Goal: Information Seeking & Learning: Compare options

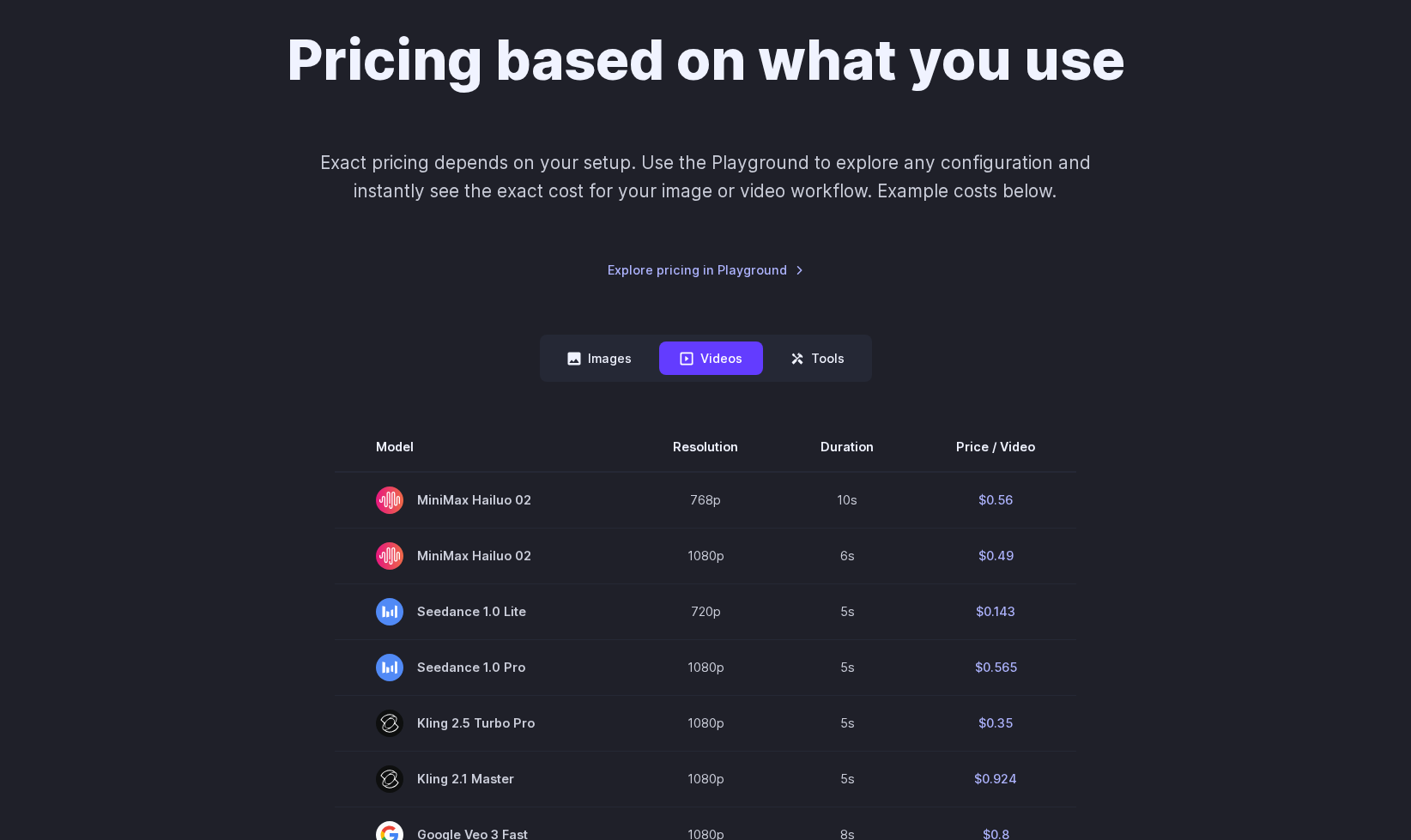
scroll to position [222, 0]
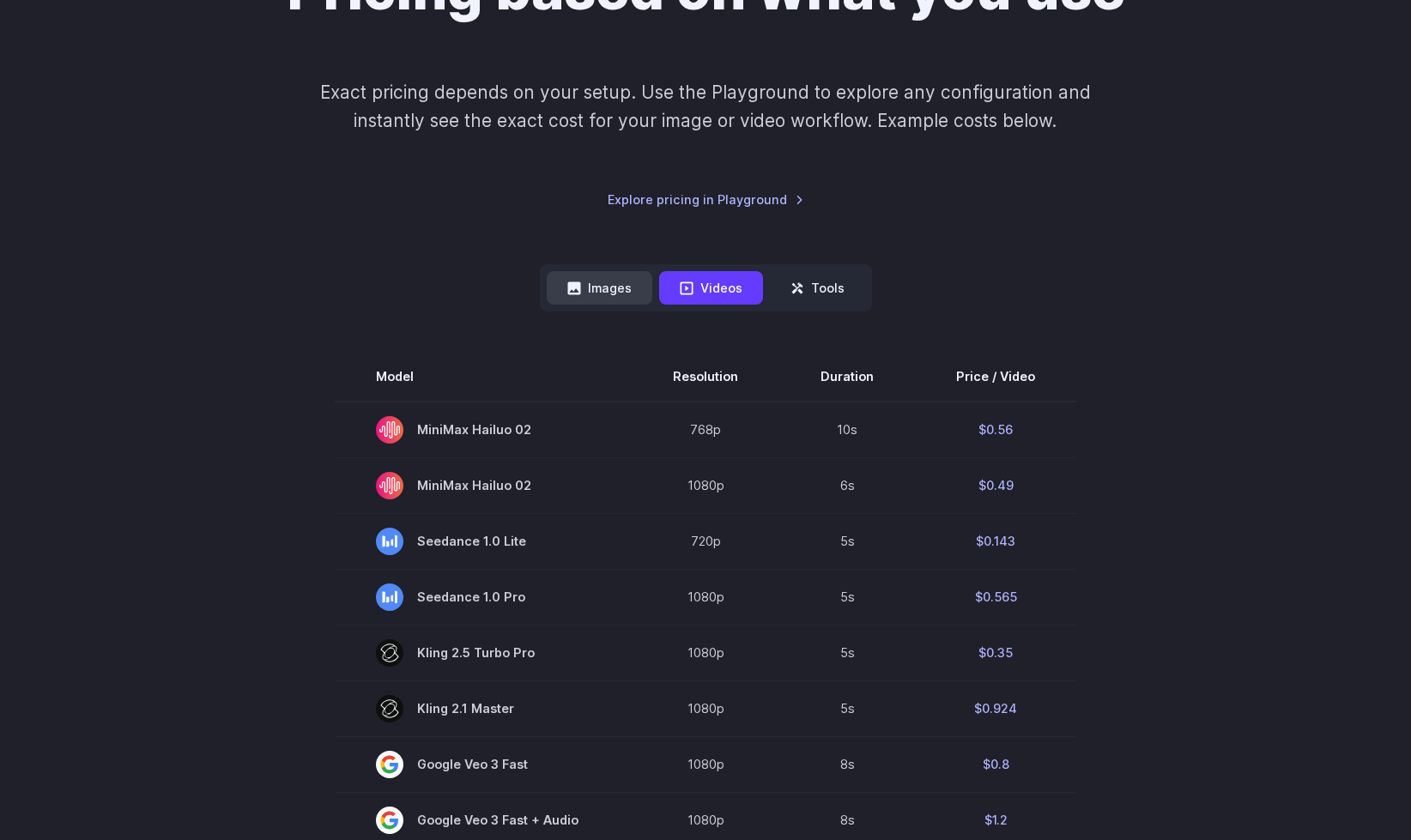
click at [563, 287] on button "Images" at bounding box center [600, 288] width 106 height 34
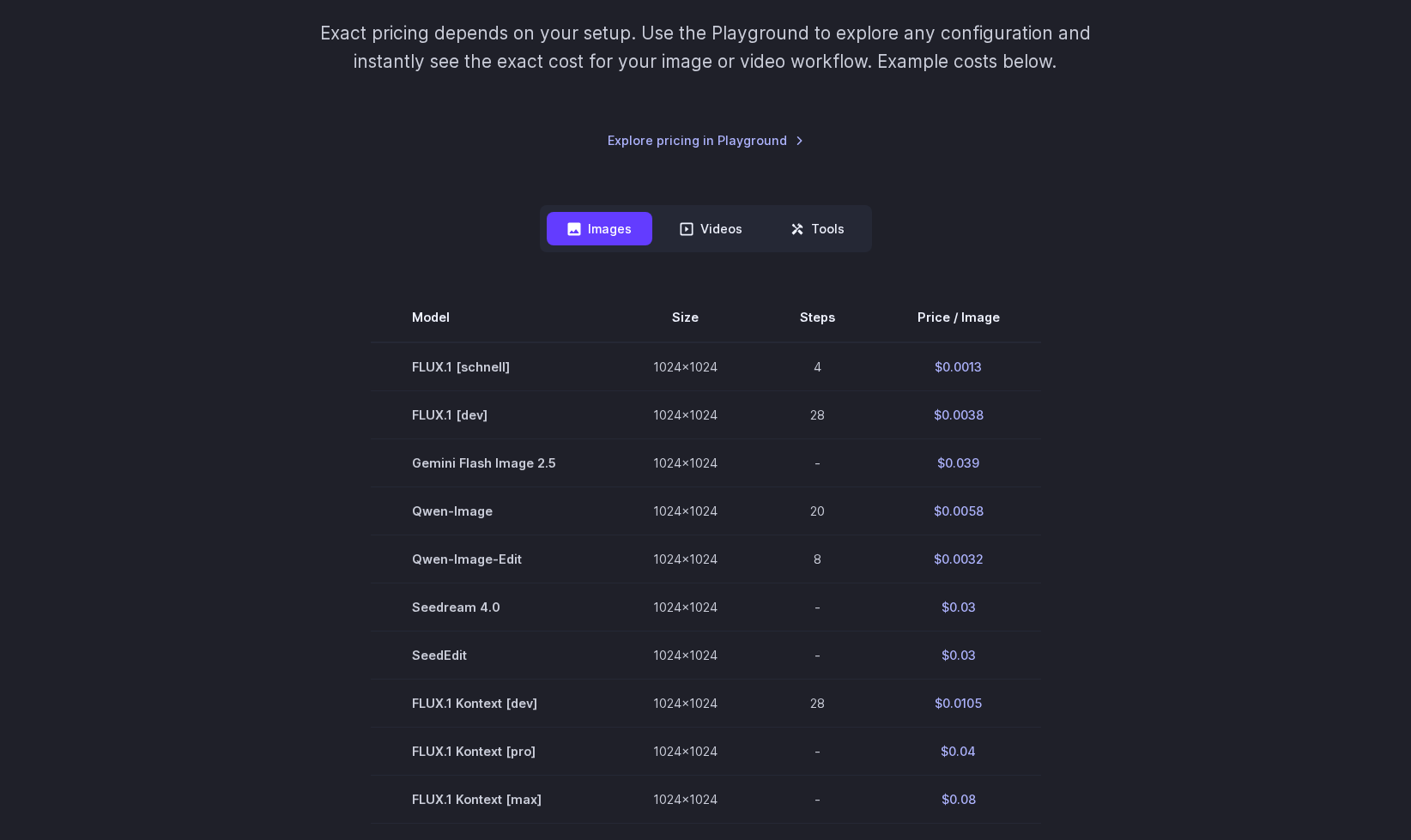
scroll to position [337, 0]
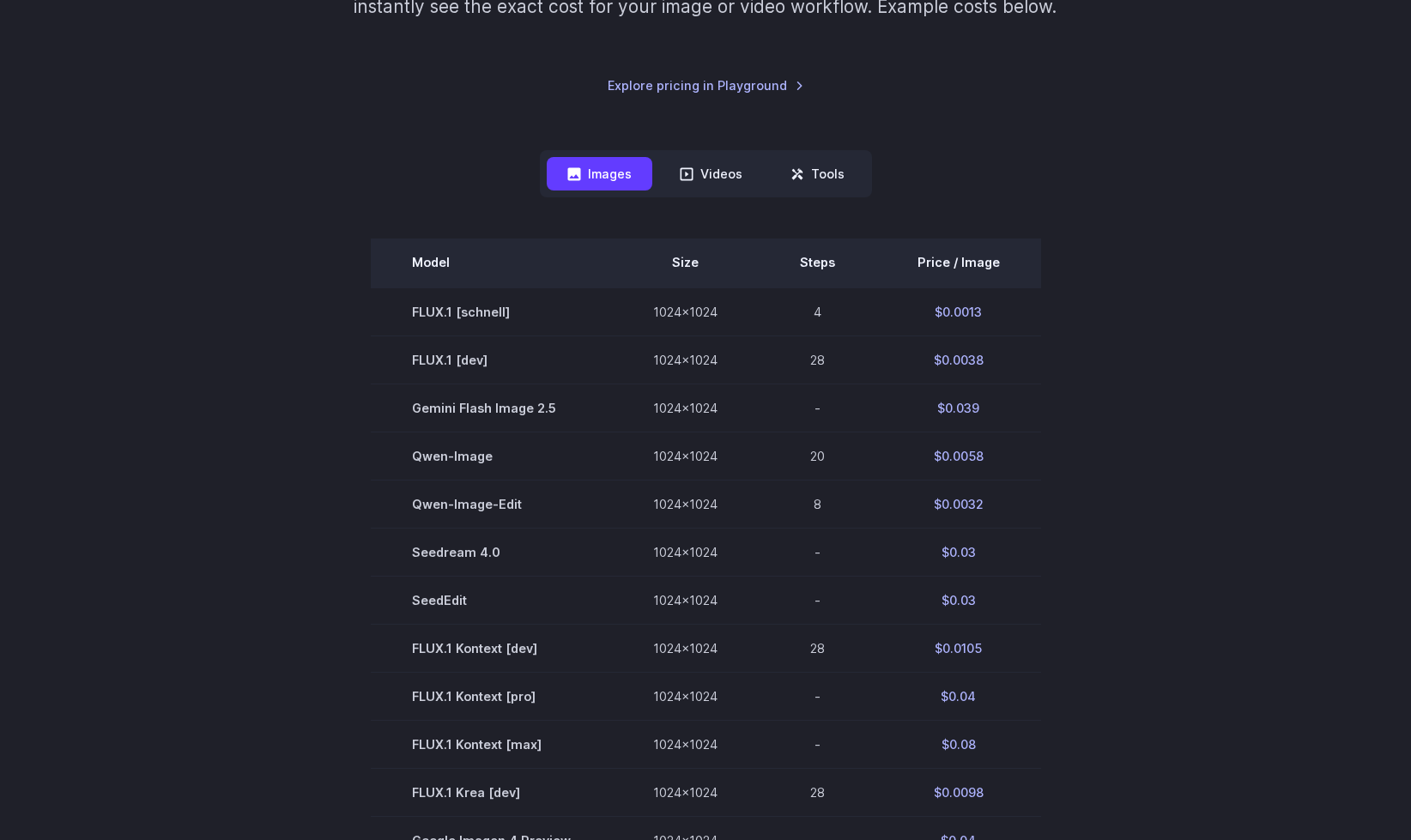
click at [988, 265] on th "Price / Image" at bounding box center [959, 263] width 165 height 48
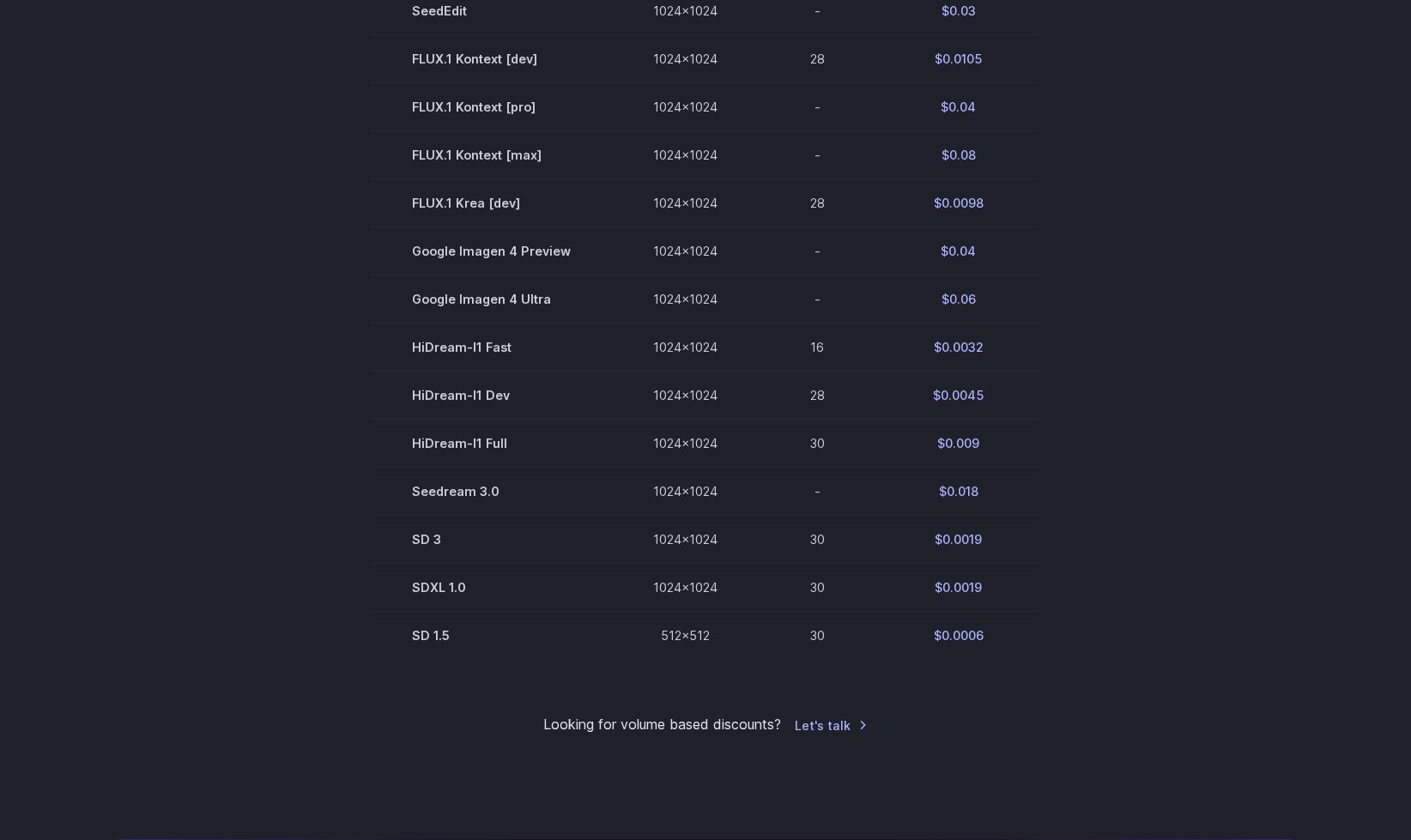
scroll to position [897, 0]
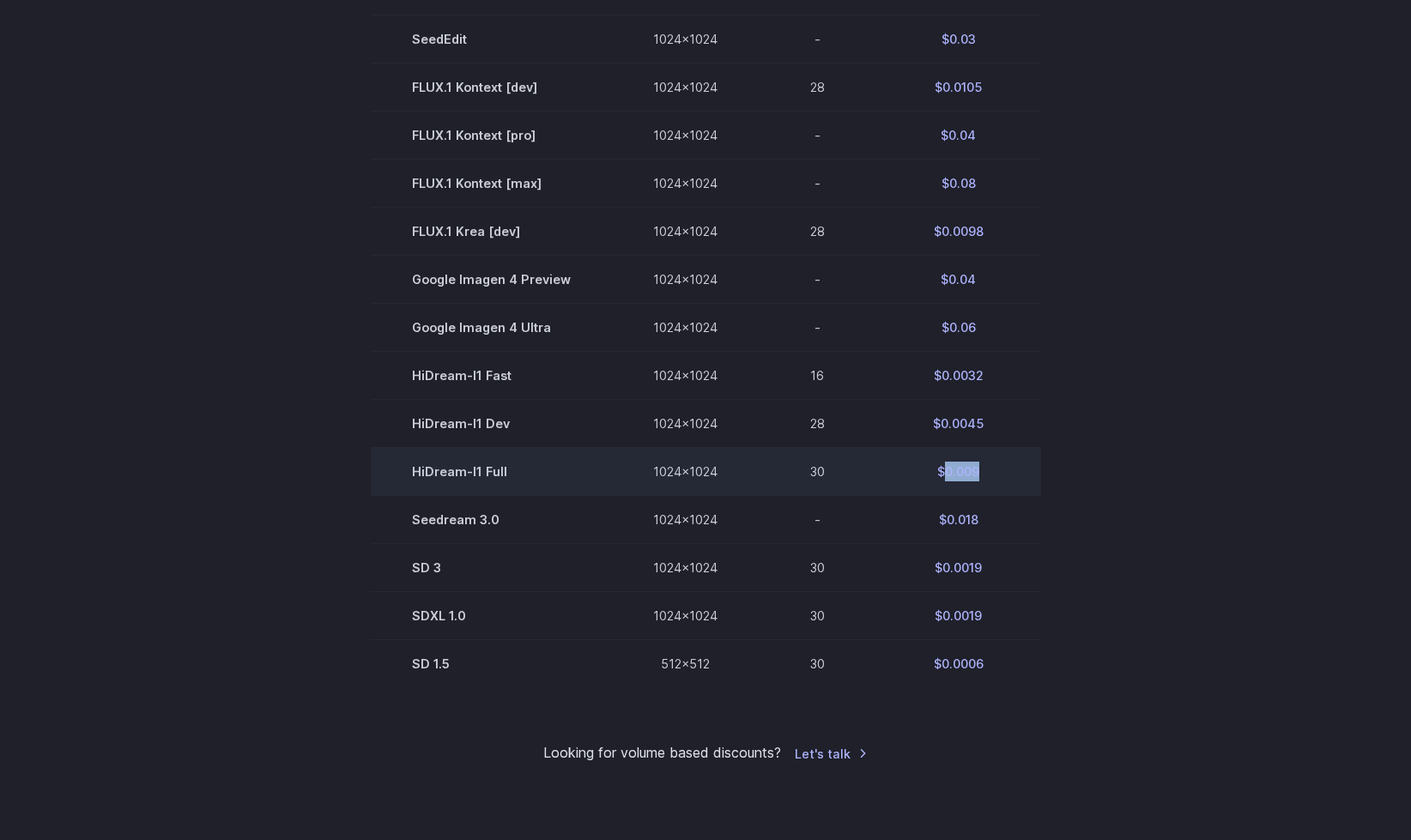
drag, startPoint x: 944, startPoint y: 479, endPoint x: 999, endPoint y: 476, distance: 55.1
click at [999, 476] on td "$0.009" at bounding box center [959, 472] width 165 height 48
copy td "0.009"
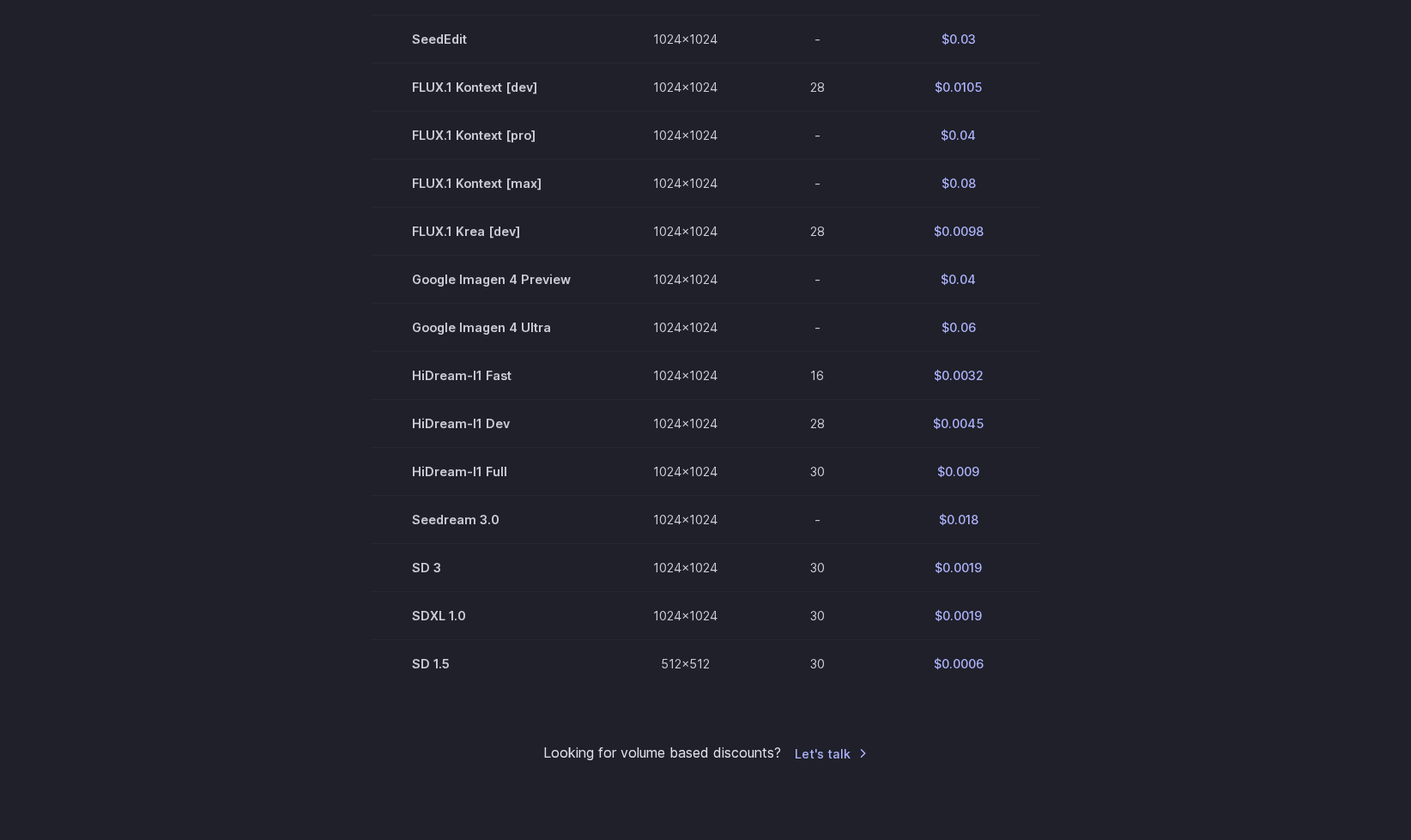
click at [1066, 430] on section "Model Size Steps Price / Image FLUX.1 [[PERSON_NAME]] 1024x1024 4 $0.0013 FLUX.…" at bounding box center [706, 181] width 1196 height 1010
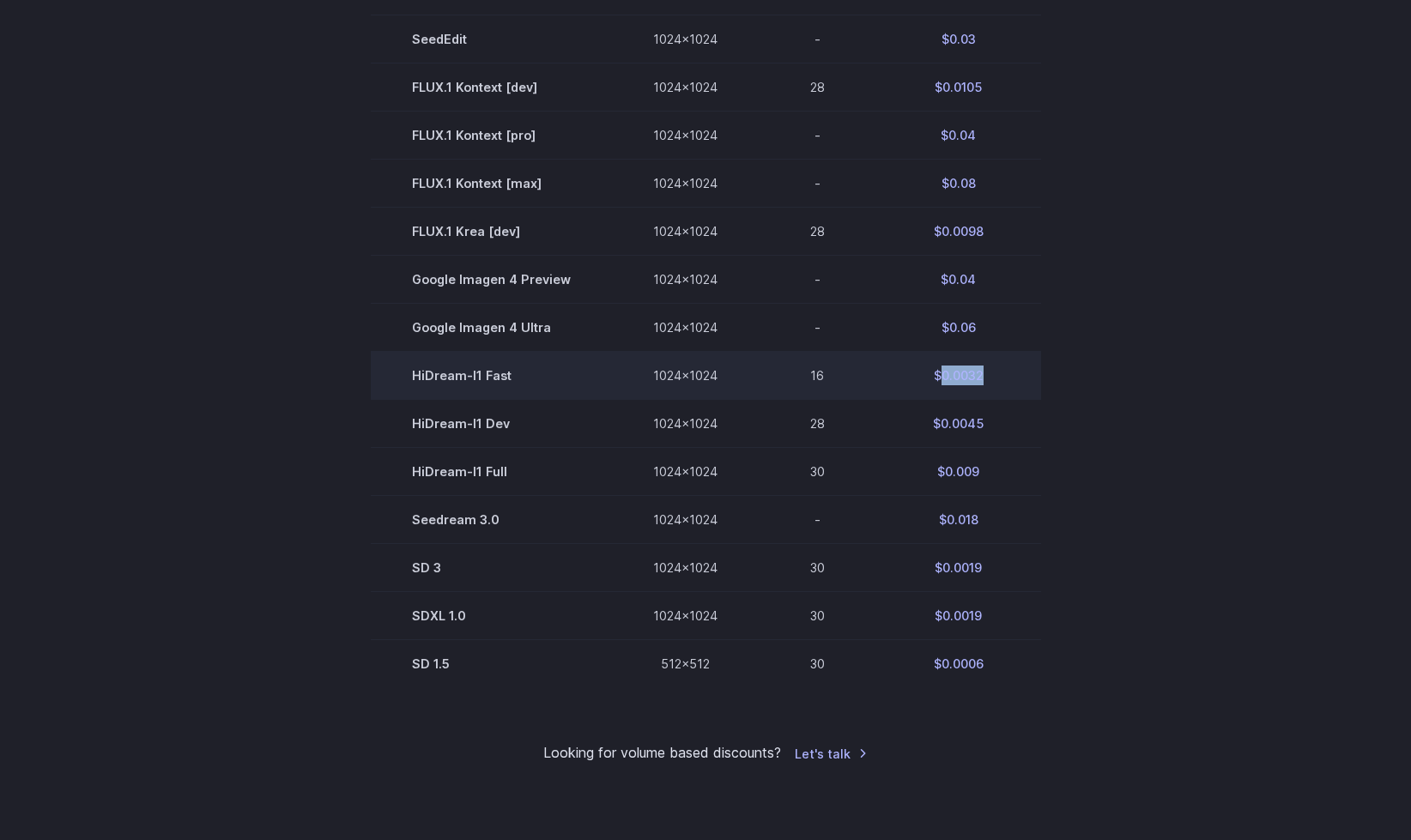
drag, startPoint x: 941, startPoint y: 377, endPoint x: 1001, endPoint y: 377, distance: 60.0
click at [1001, 377] on td "$0.0032" at bounding box center [959, 376] width 165 height 48
copy td "0.0032"
drag, startPoint x: 418, startPoint y: 378, endPoint x: 466, endPoint y: 376, distance: 48.0
click at [466, 376] on td "HiDream-I1 Fast" at bounding box center [491, 376] width 242 height 48
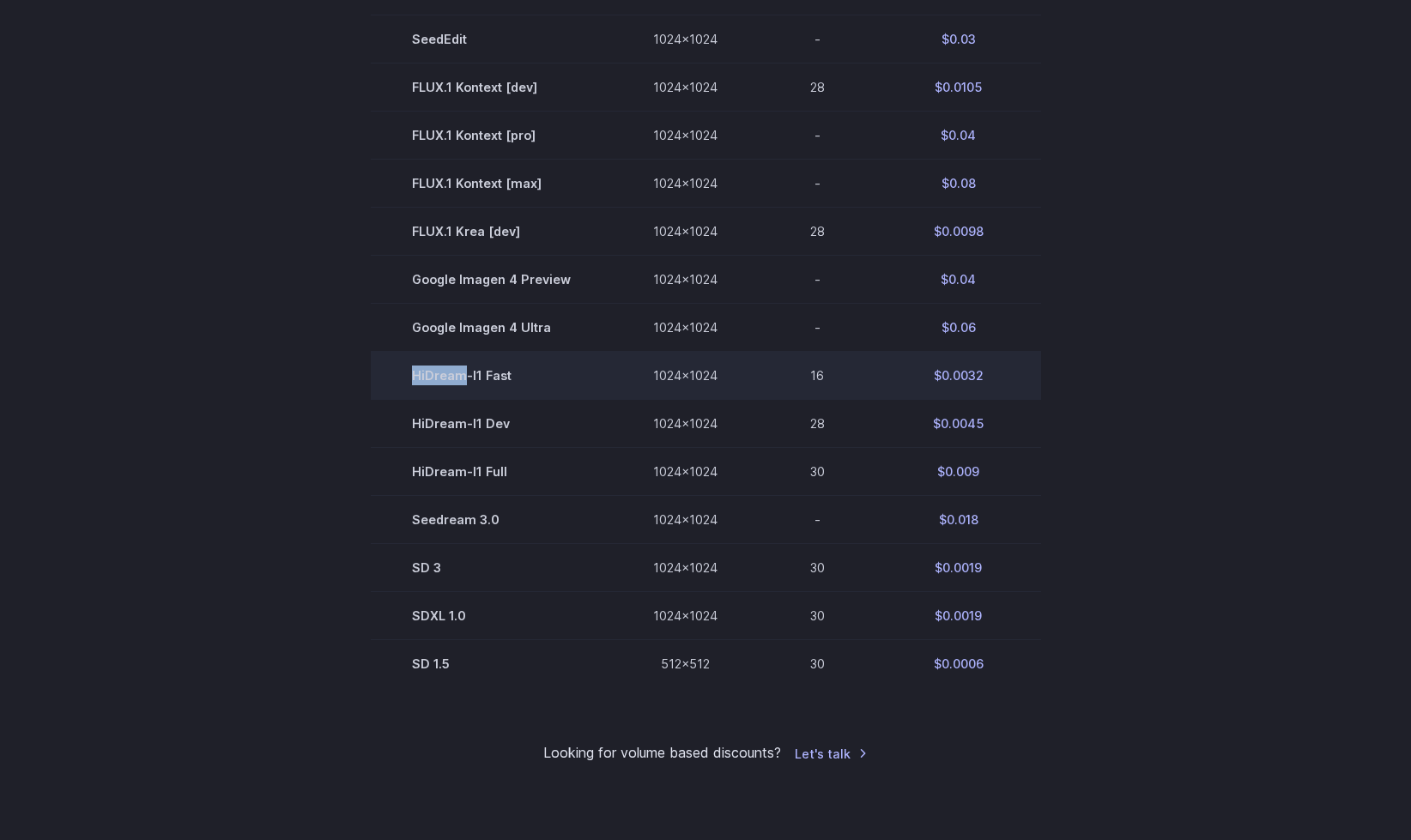
copy td "HiDream"
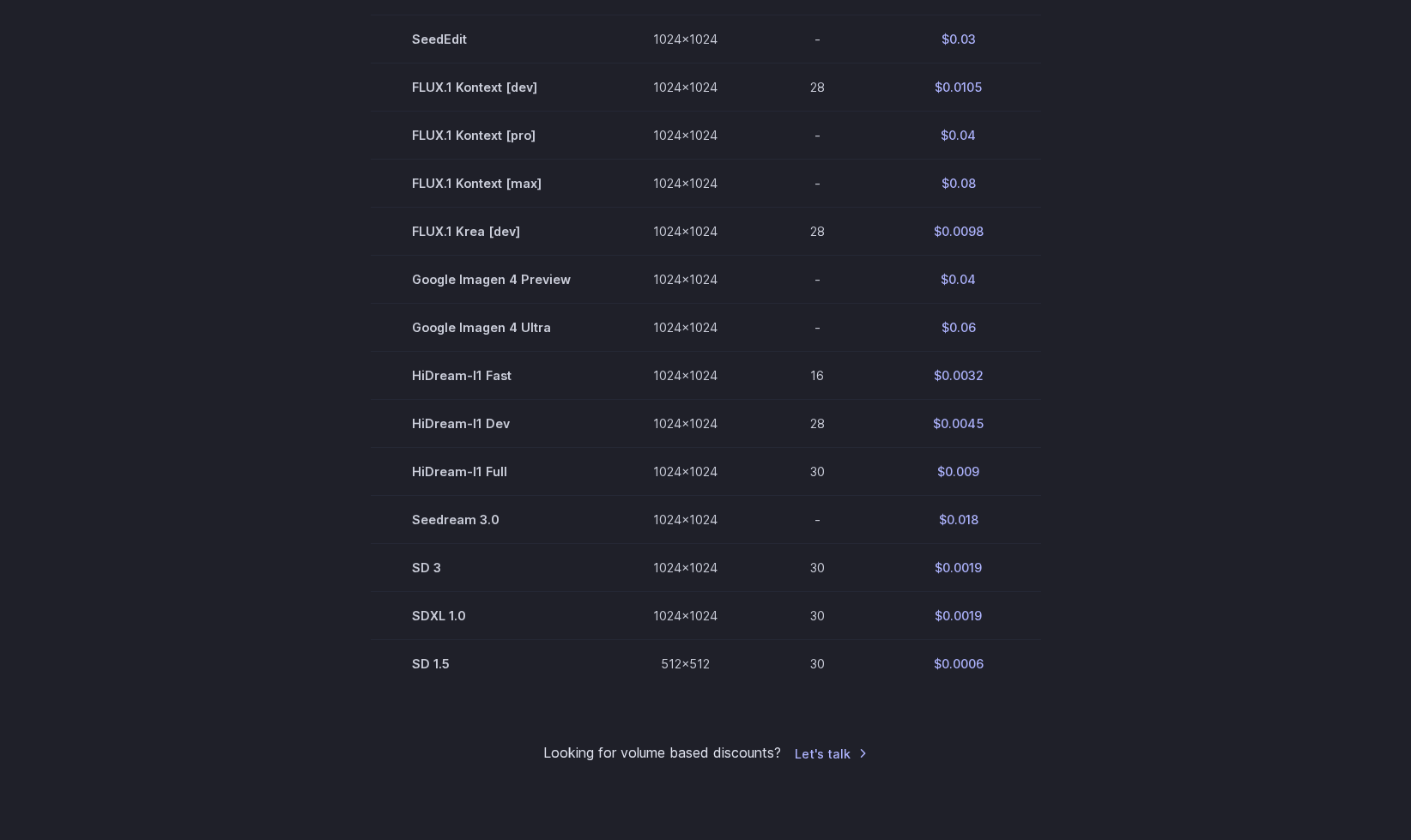
click at [1100, 350] on section "Model Size Steps Price / Image FLUX.1 [[PERSON_NAME]] 1024x1024 4 $0.0013 FLUX.…" at bounding box center [706, 181] width 1196 height 1010
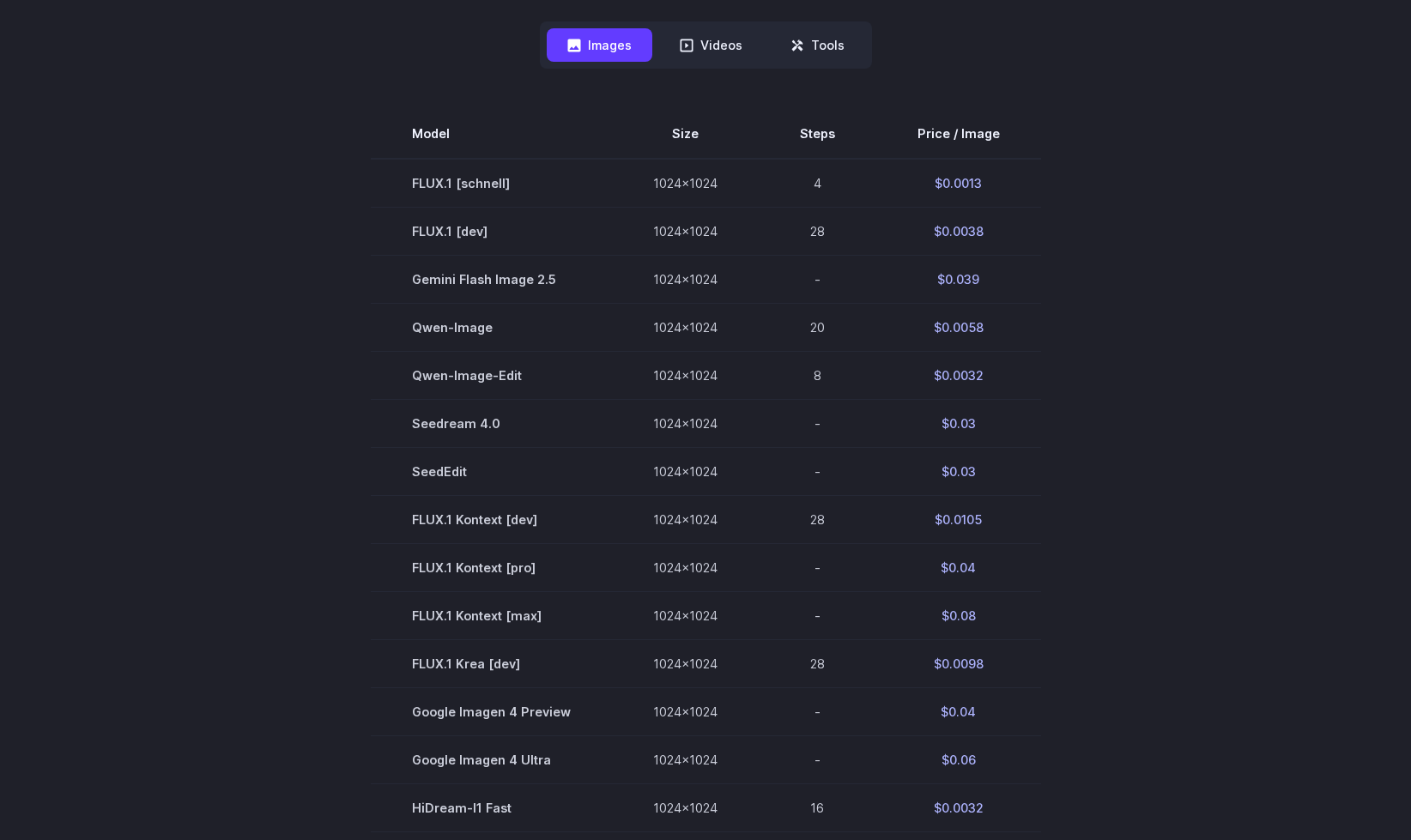
scroll to position [463, 0]
drag, startPoint x: 1212, startPoint y: 424, endPoint x: 1211, endPoint y: 408, distance: 16.0
click at [1211, 408] on section "Model Size Steps Price / Image FLUX.1 [[PERSON_NAME]] 1024x1024 4 $0.0013 FLUX.…" at bounding box center [706, 617] width 1196 height 1010
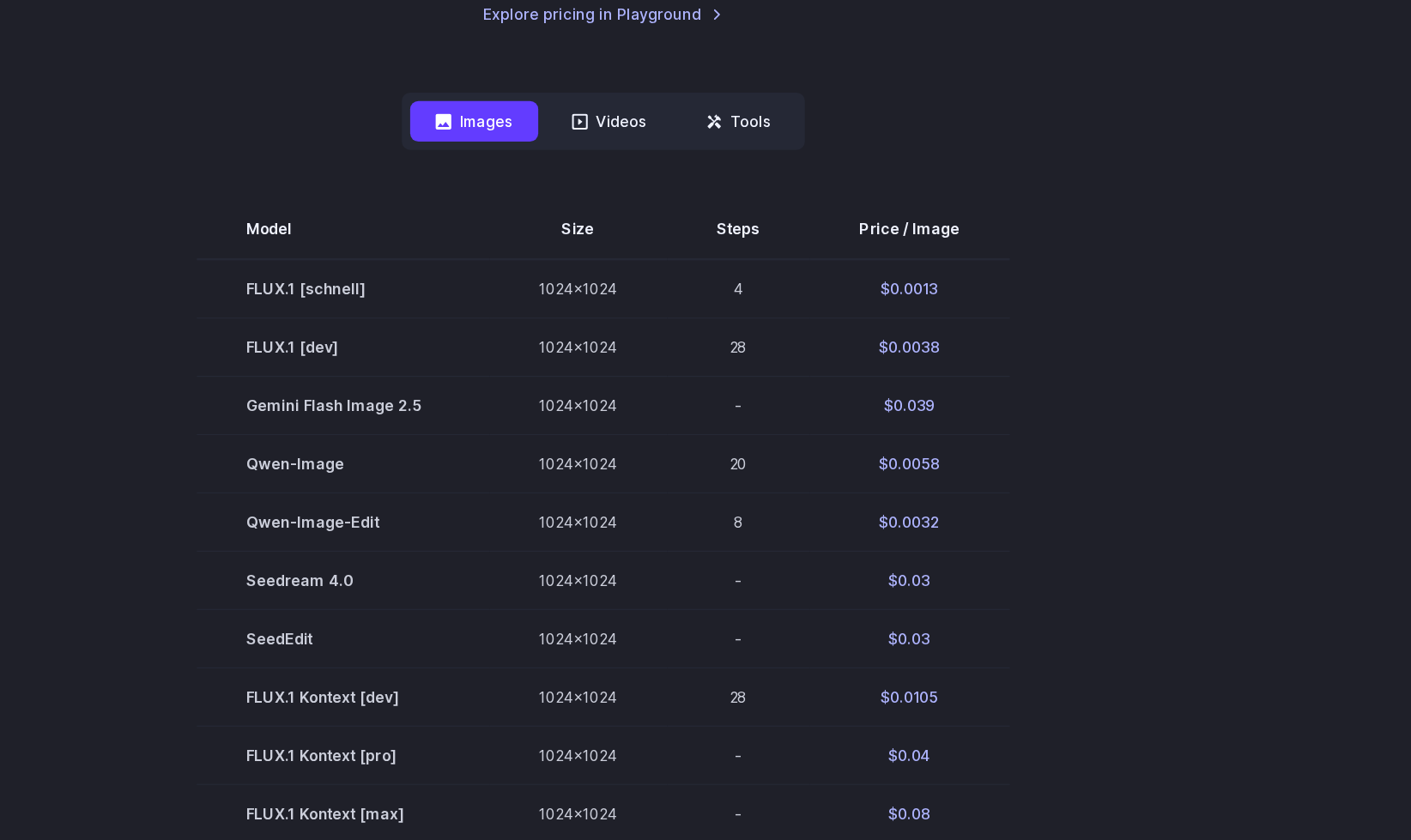
scroll to position [264, 0]
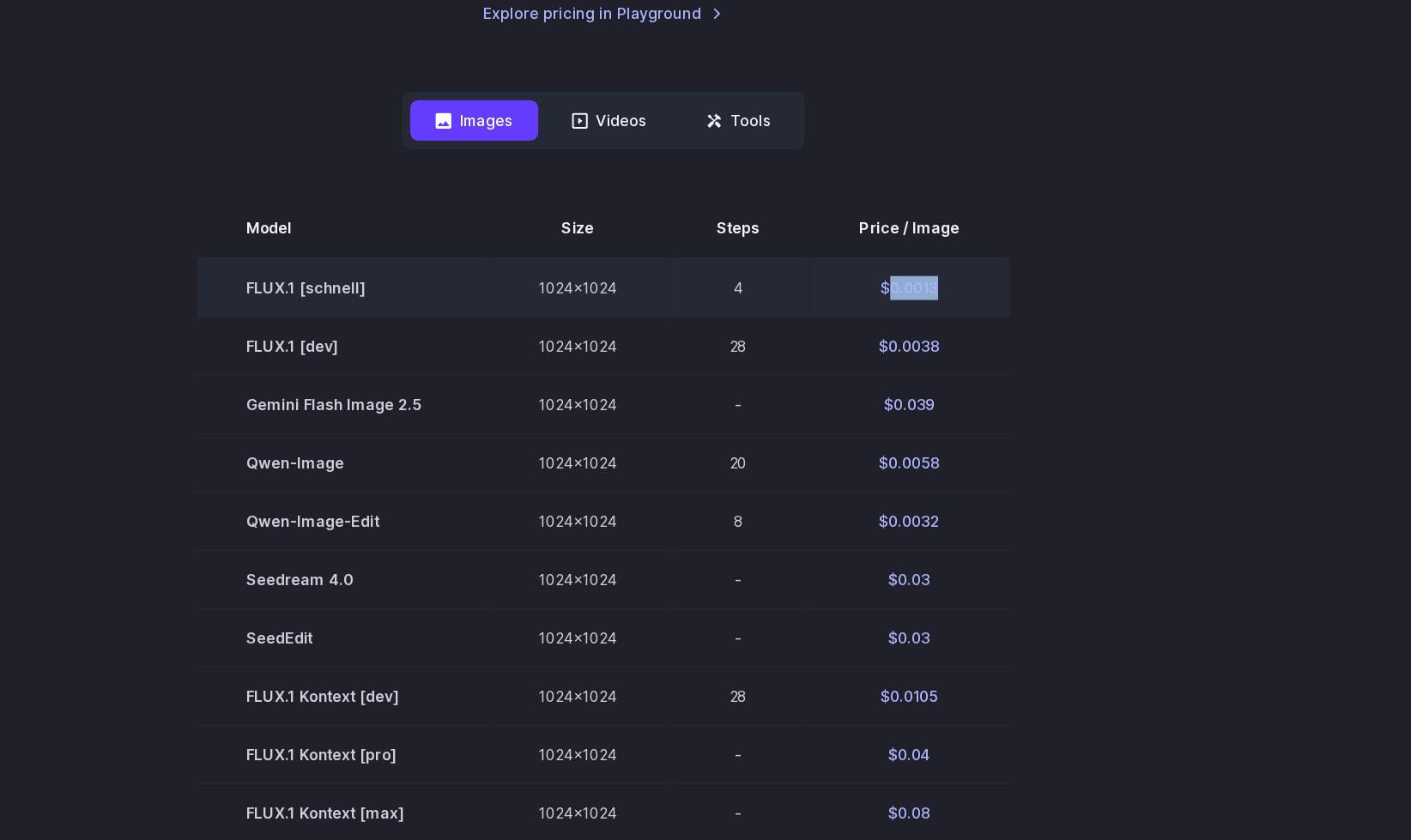
drag, startPoint x: 978, startPoint y: 382, endPoint x: 936, endPoint y: 383, distance: 42.0
click at [936, 383] on td "$0.0013" at bounding box center [959, 385] width 165 height 48
copy td "0.0013"
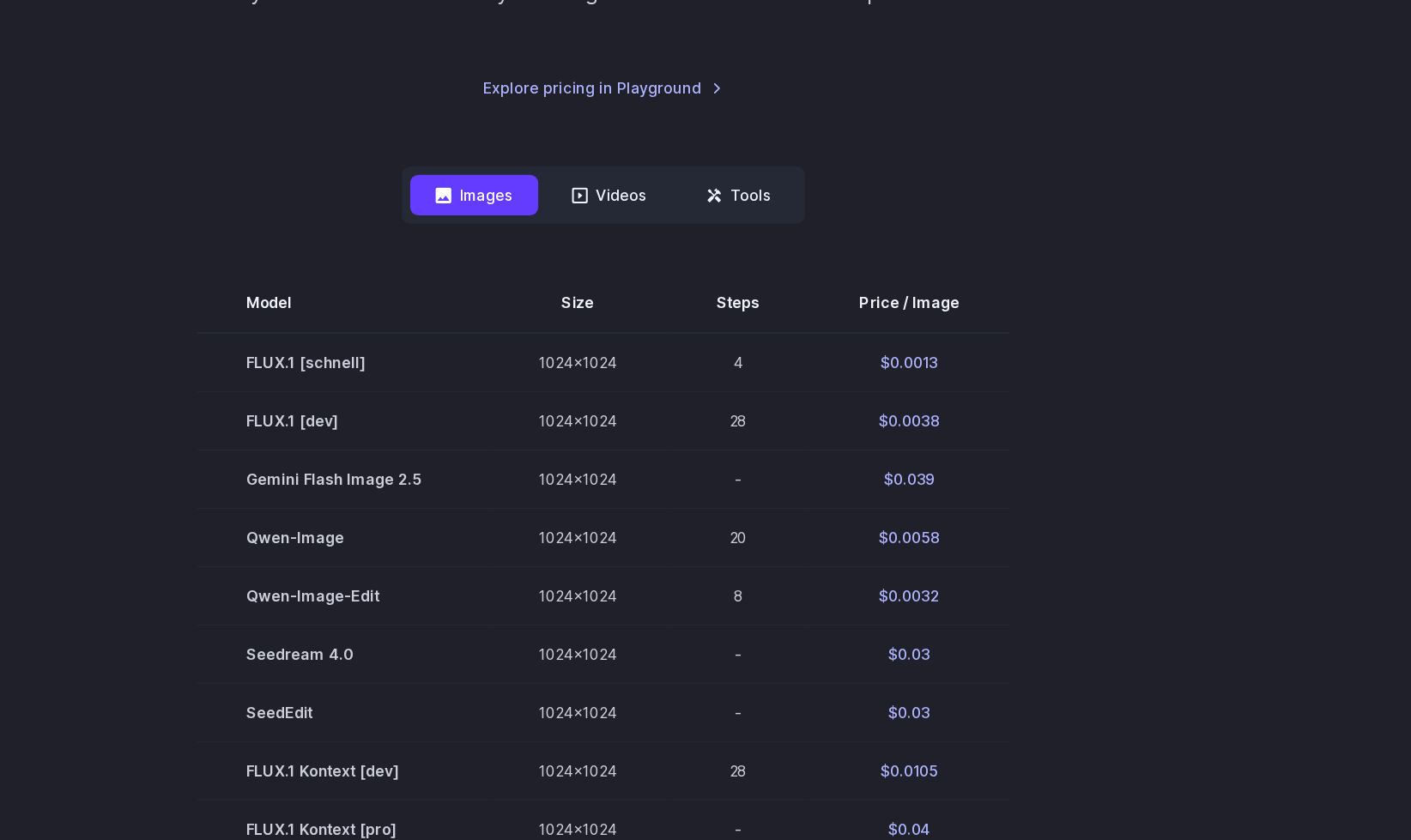
scroll to position [253, 0]
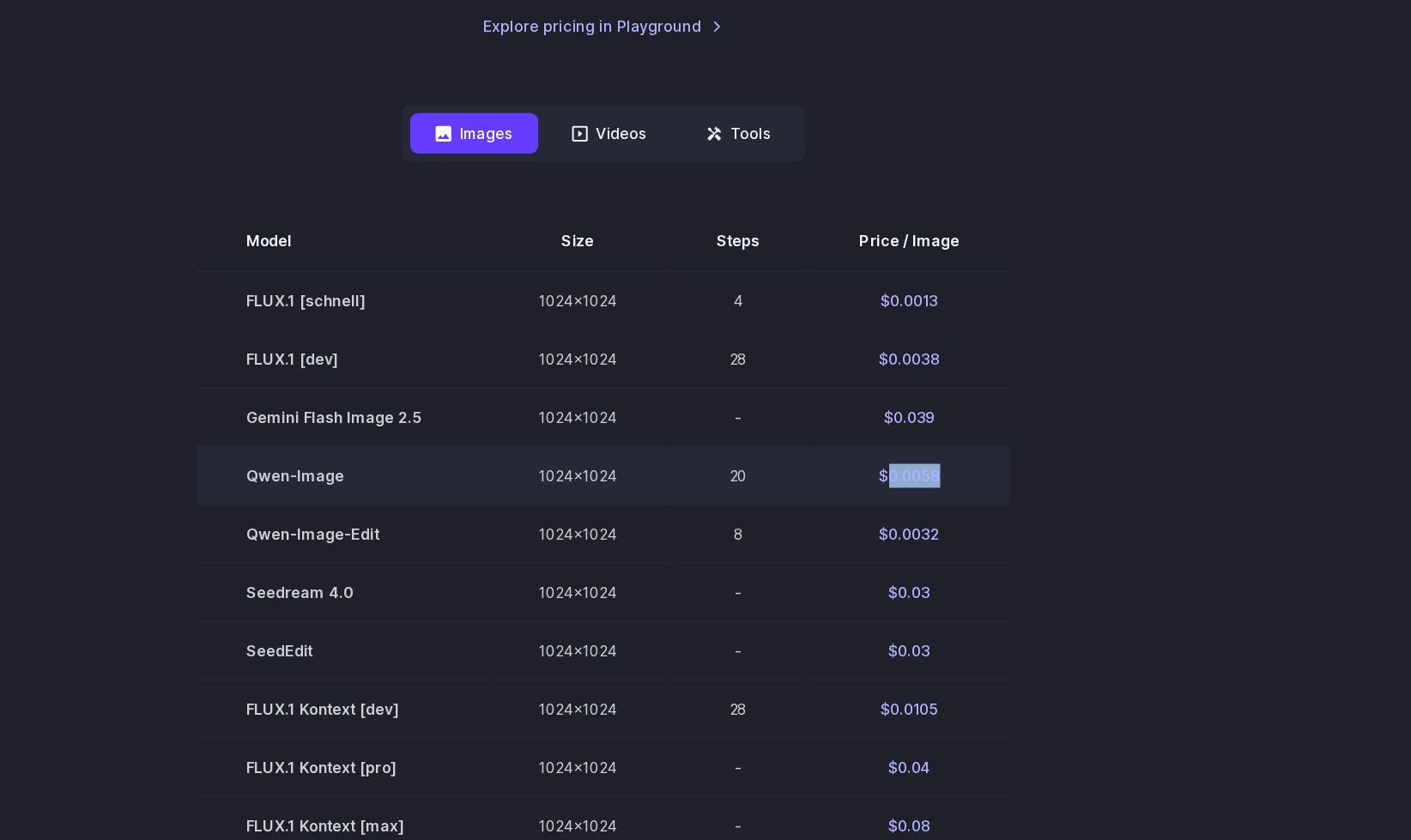
drag, startPoint x: 978, startPoint y: 540, endPoint x: 935, endPoint y: 542, distance: 43.0
click at [935, 542] on td "$0.0058" at bounding box center [959, 539] width 165 height 48
copy td "0.0058"
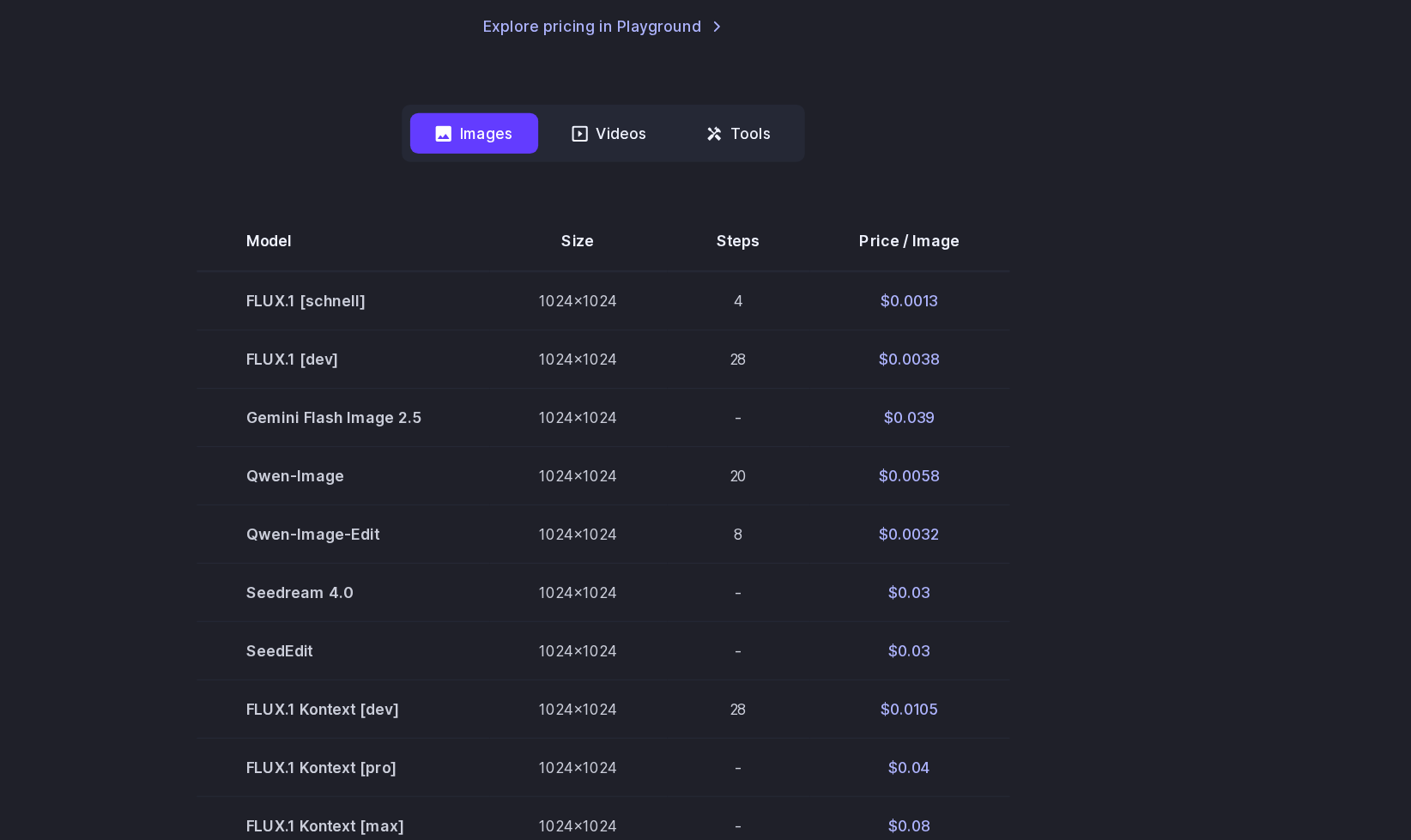
click at [1097, 515] on section "Model Size Steps Price / Image FLUX.1 [[PERSON_NAME]] 1024x1024 4 $0.0013 FLUX.…" at bounding box center [706, 826] width 1196 height 1010
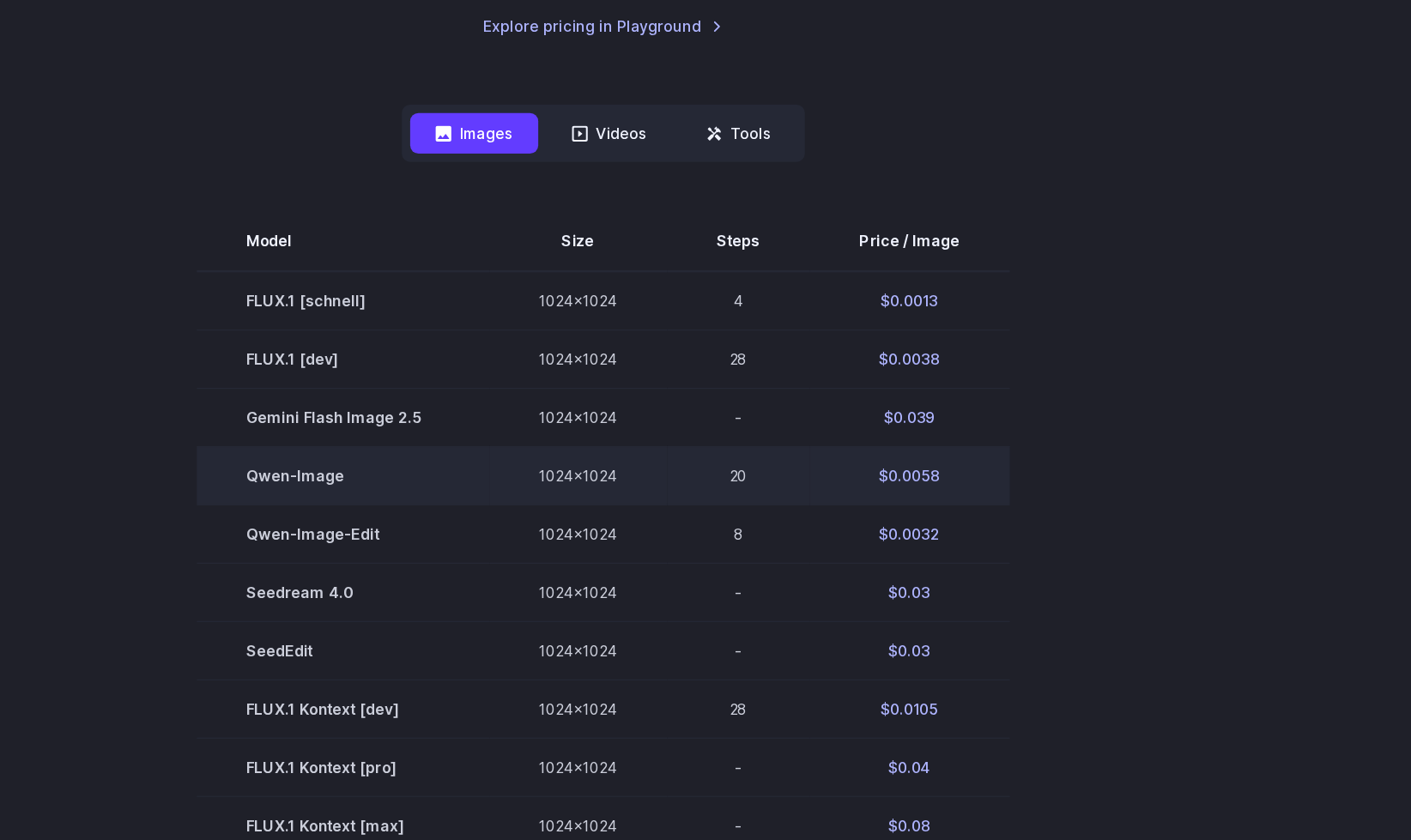
click at [473, 538] on td "Qwen-Image" at bounding box center [491, 539] width 242 height 48
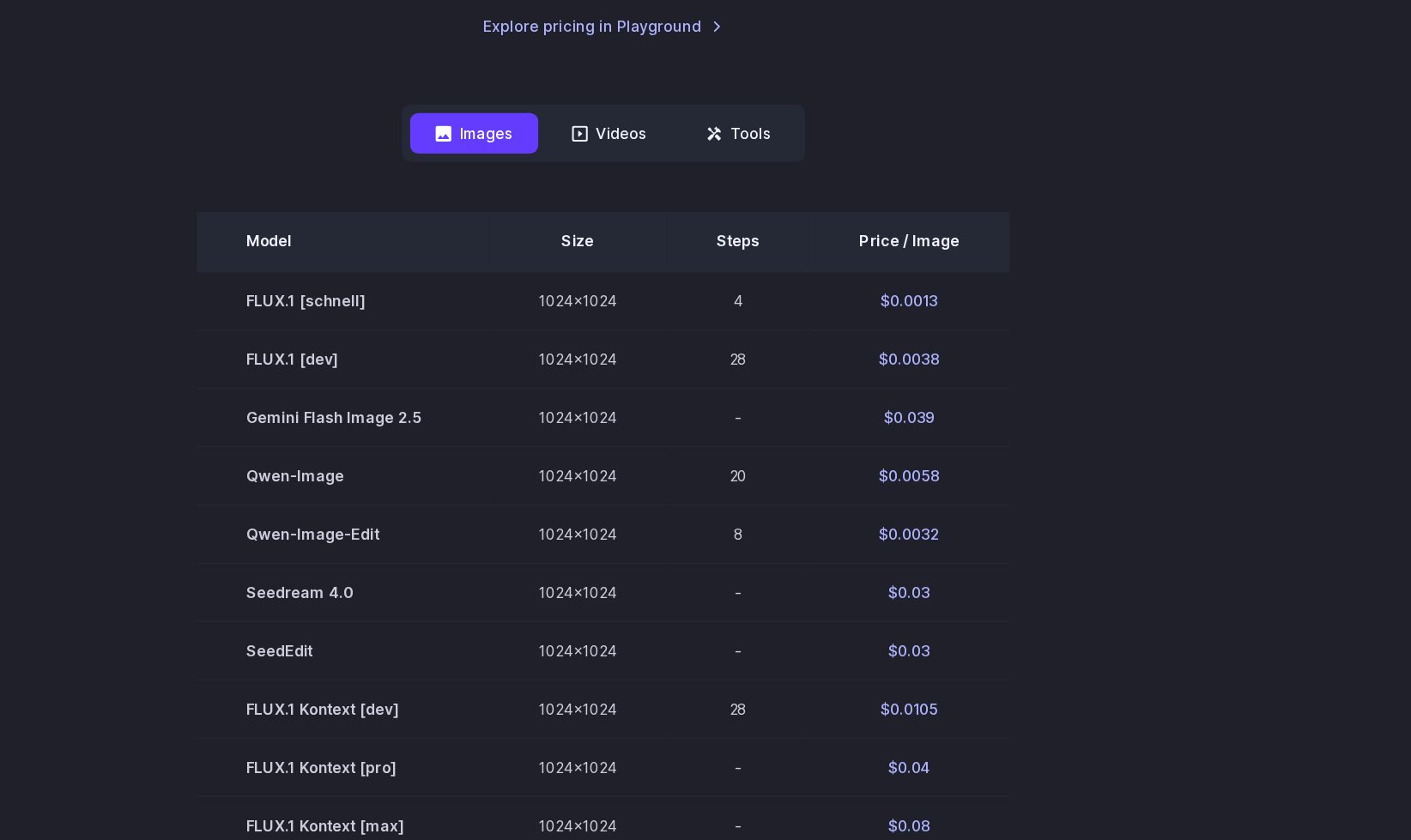
scroll to position [0, 0]
